Goal: Go to known website: Go to known website

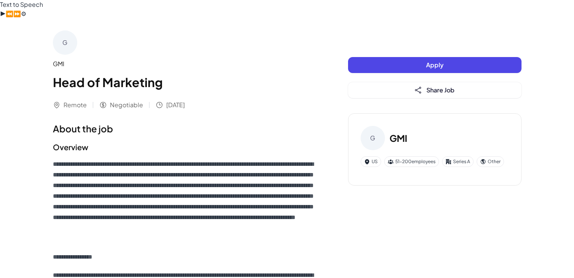
click at [66, 30] on div "G" at bounding box center [65, 42] width 24 height 24
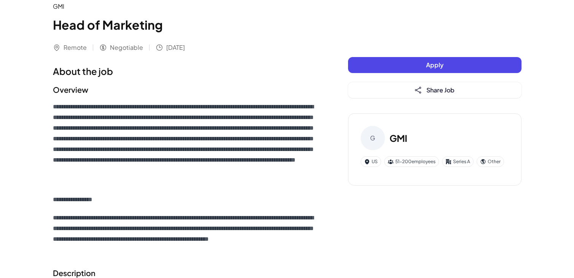
scroll to position [70, 0]
